Goal: Find specific page/section: Find specific page/section

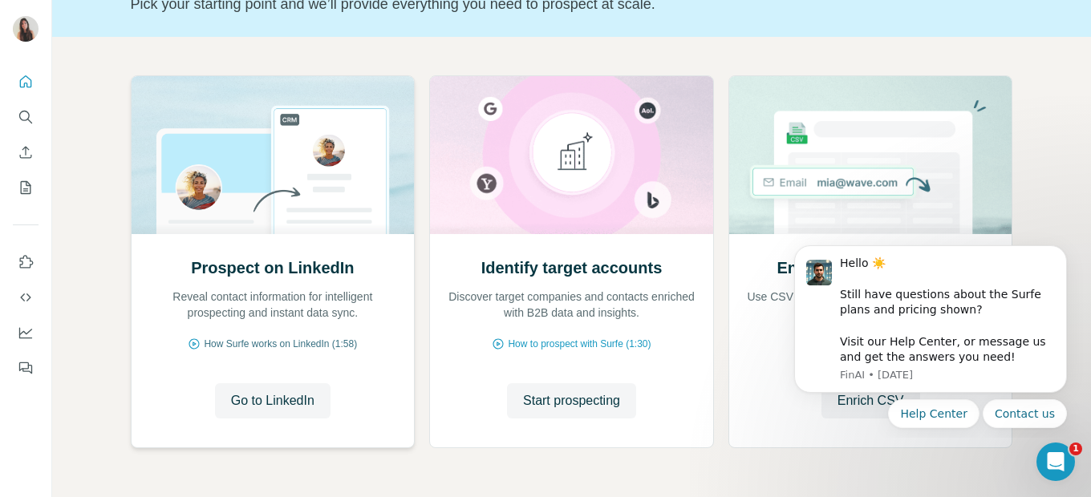
click at [265, 346] on span "How Surfe works on LinkedIn (1:58)" at bounding box center [280, 344] width 153 height 14
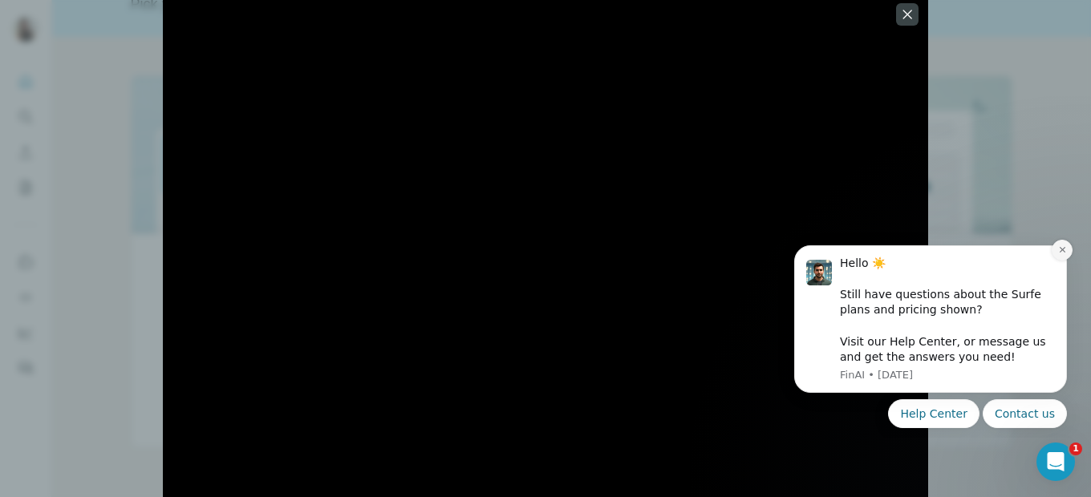
click at [1067, 254] on button "Dismiss notification" at bounding box center [1061, 250] width 21 height 21
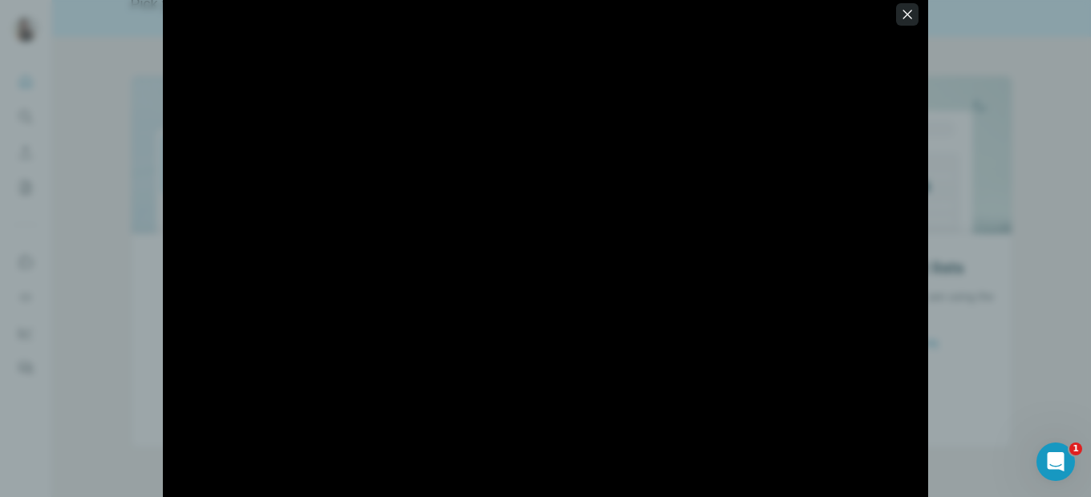
click at [904, 10] on icon "button" at bounding box center [907, 14] width 9 height 9
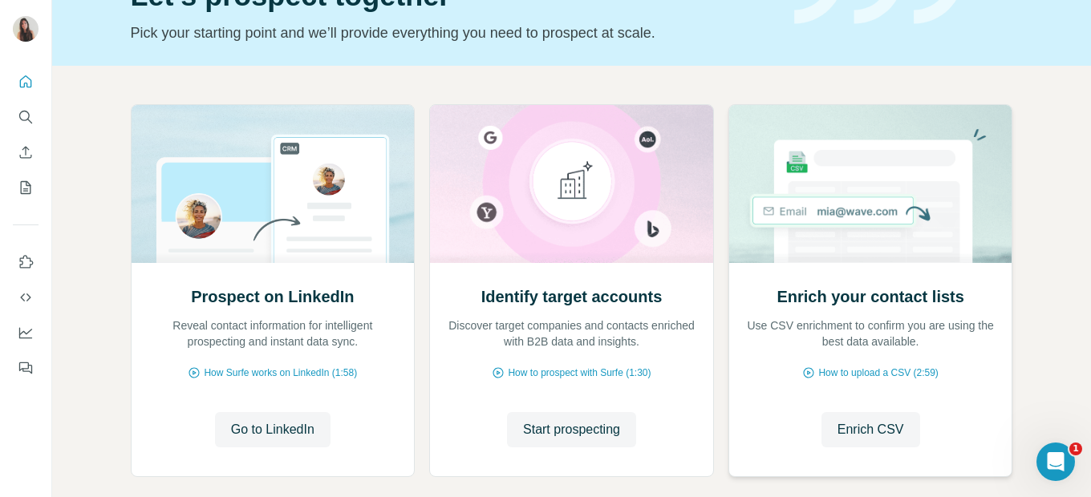
scroll to position [177, 0]
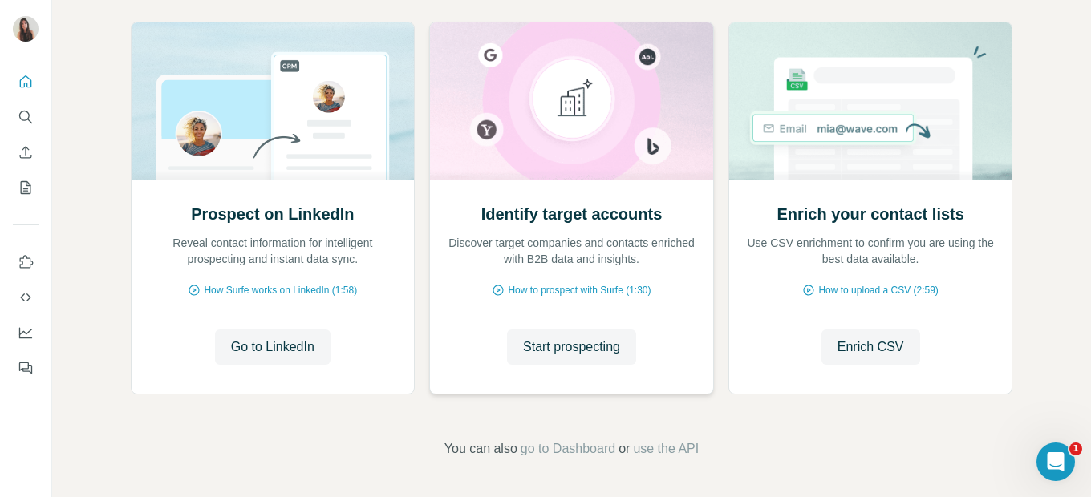
click at [551, 133] on img at bounding box center [571, 101] width 285 height 158
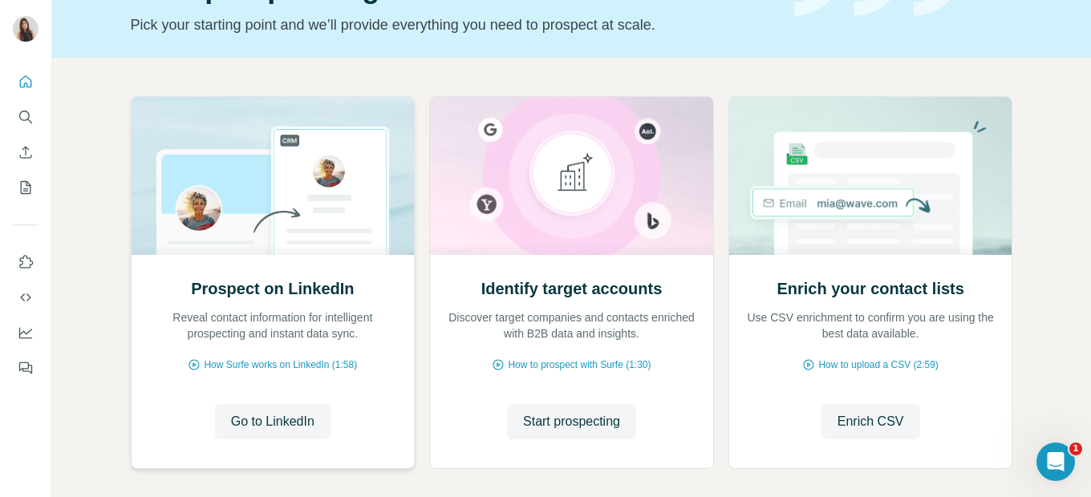
scroll to position [30, 0]
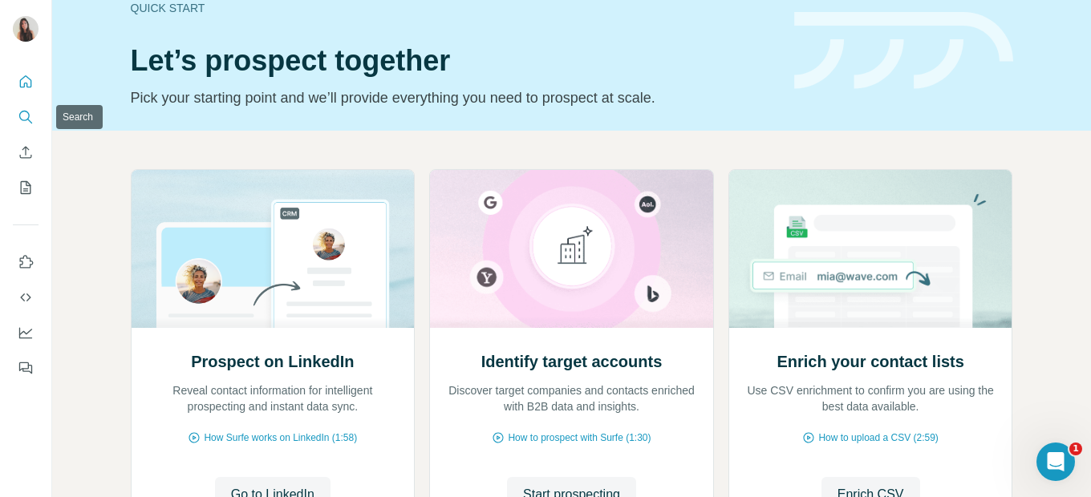
click at [22, 111] on icon "Search" at bounding box center [24, 116] width 10 height 10
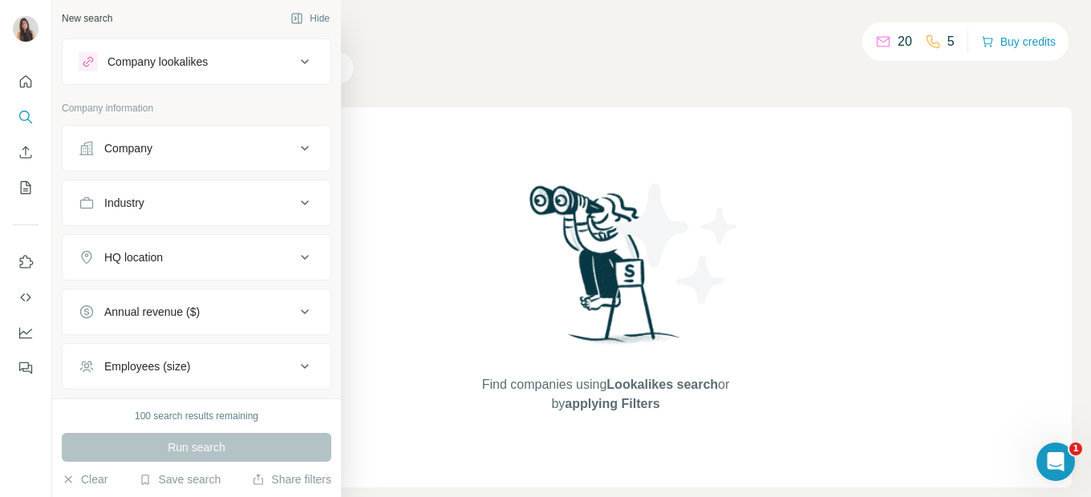
scroll to position [22, 0]
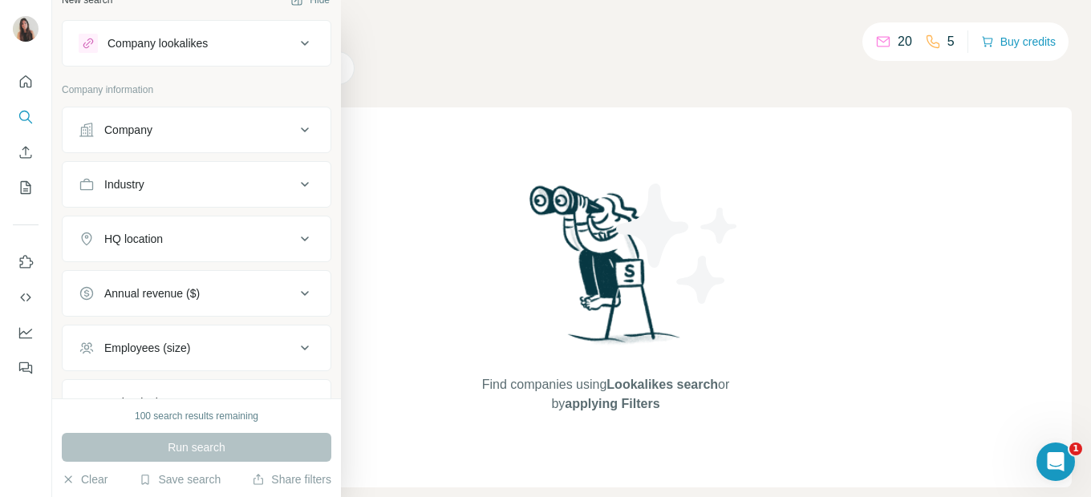
click at [176, 137] on div "Company" at bounding box center [187, 130] width 217 height 16
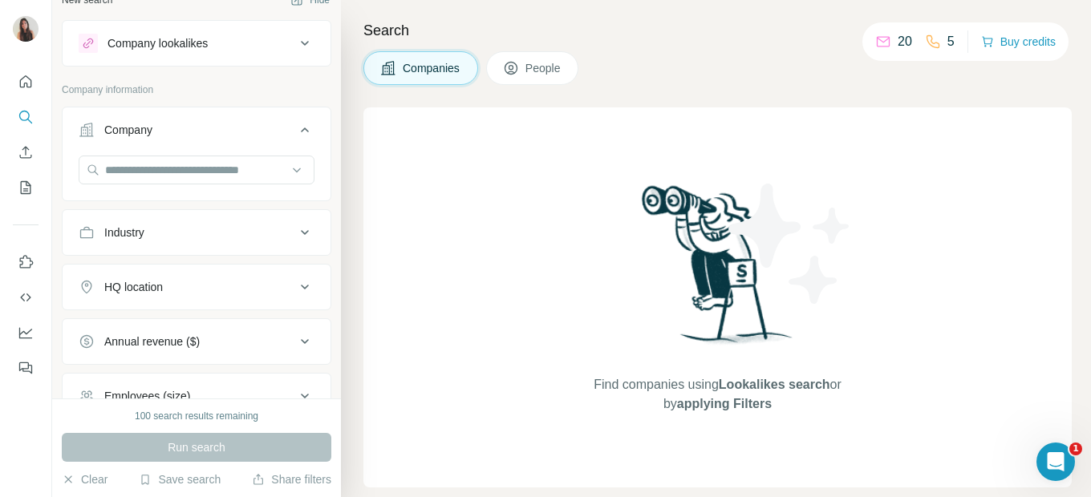
click at [176, 137] on div "Company" at bounding box center [187, 130] width 217 height 16
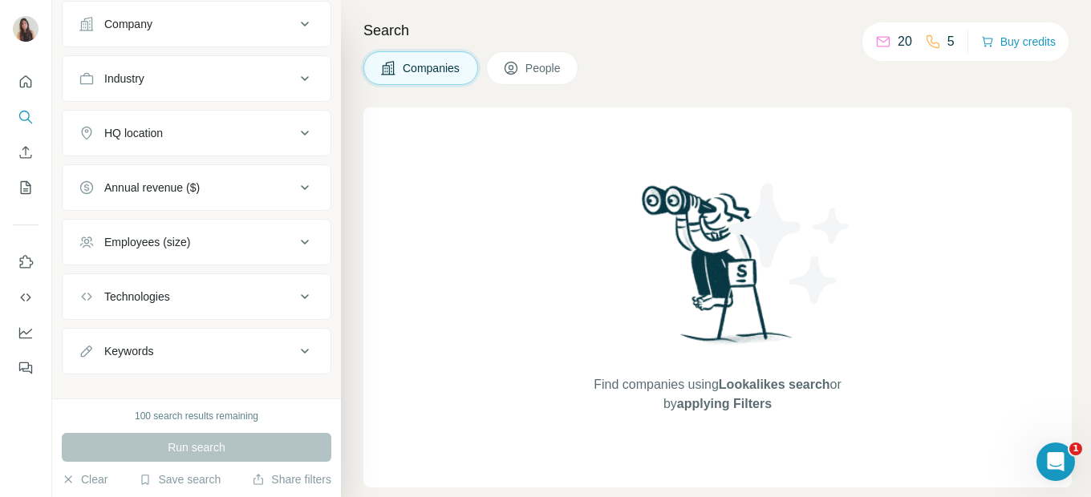
scroll to position [148, 0]
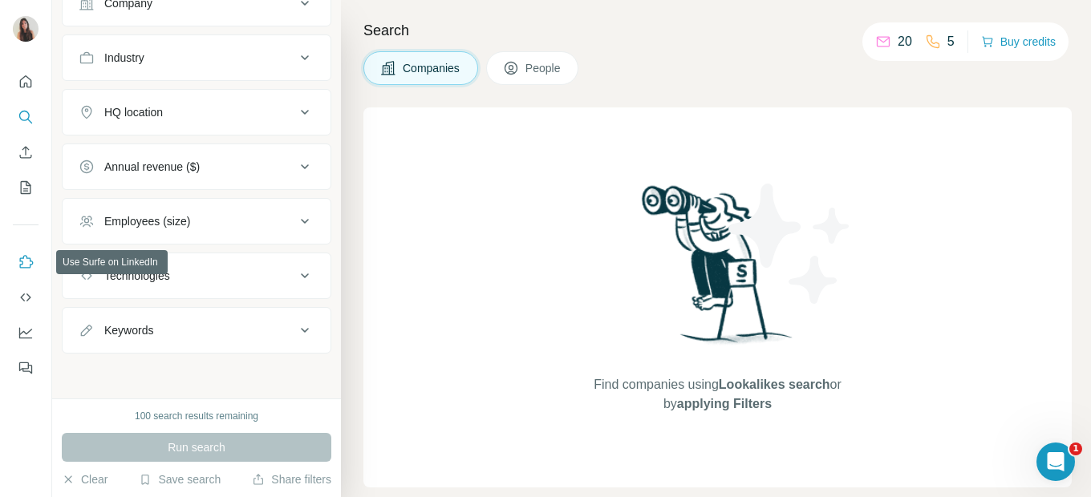
click at [24, 266] on icon "Use Surfe on LinkedIn" at bounding box center [26, 262] width 16 height 16
